Goal: Information Seeking & Learning: Learn about a topic

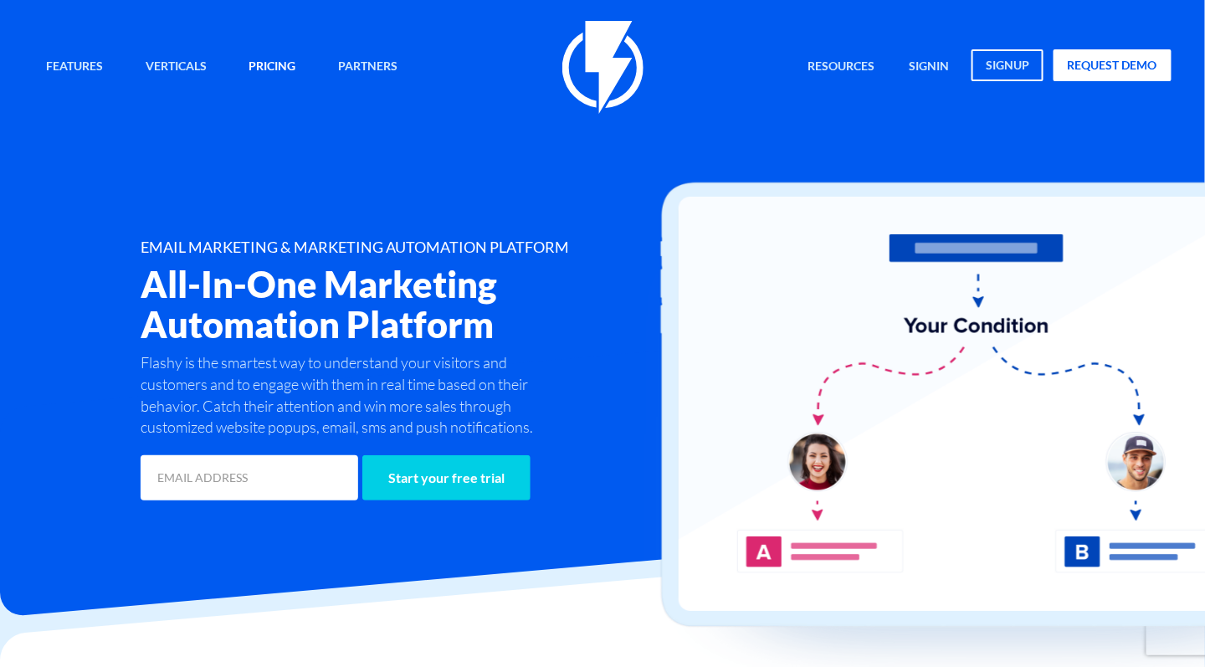
click at [269, 59] on link "Pricing" at bounding box center [272, 67] width 72 height 36
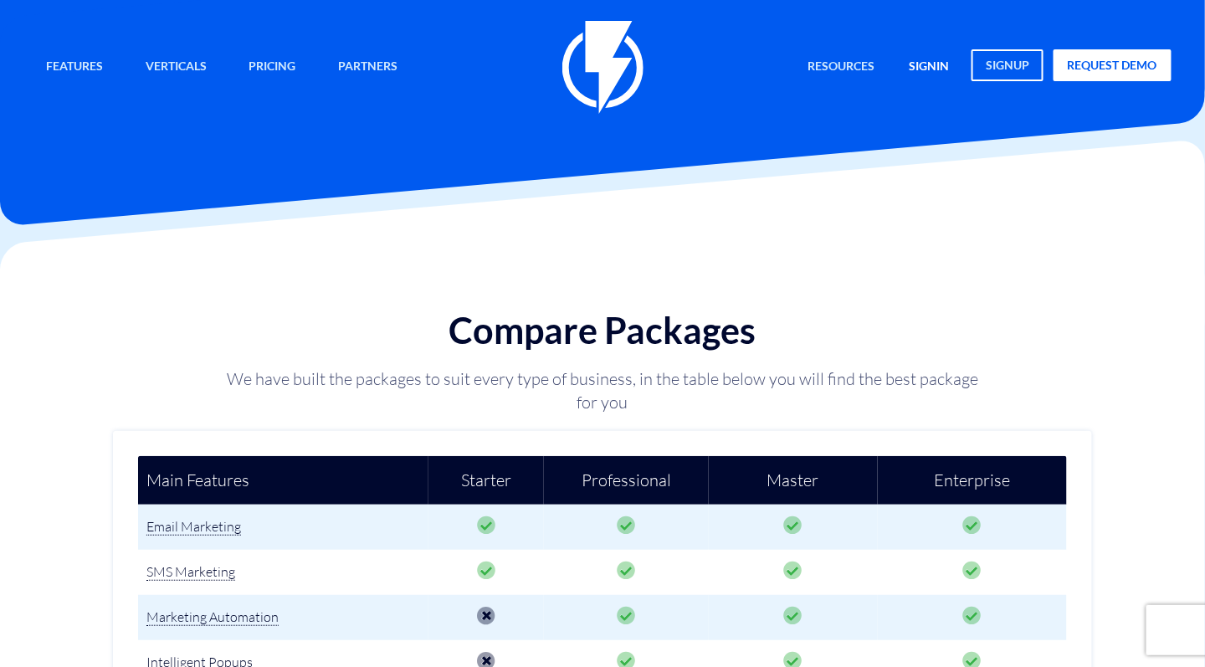
click at [931, 61] on link "signin" at bounding box center [929, 67] width 65 height 36
click at [1001, 60] on link "signup" at bounding box center [1007, 65] width 72 height 32
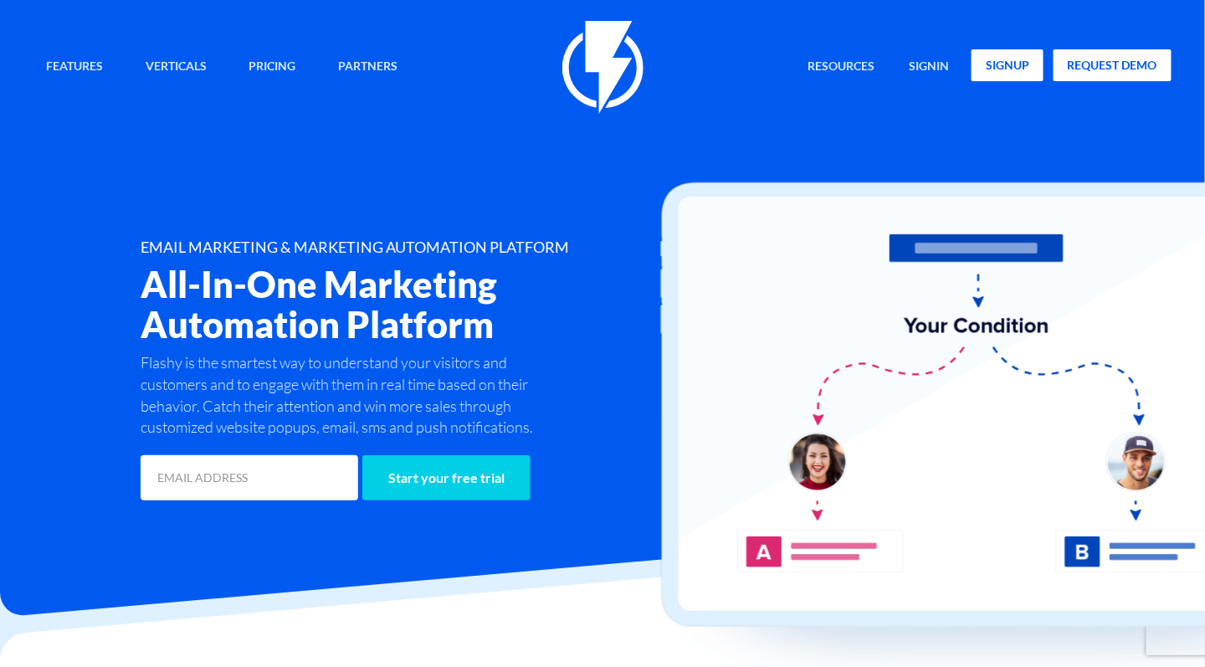
click at [1001, 66] on link "signup" at bounding box center [1007, 65] width 72 height 32
